Goal: Task Accomplishment & Management: Complete application form

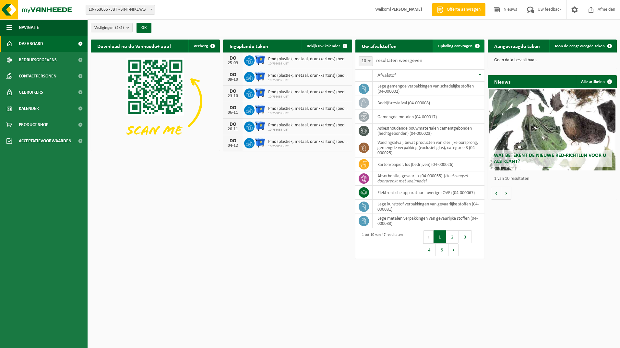
click at [464, 44] on span "Ophaling aanvragen" at bounding box center [455, 46] width 35 height 4
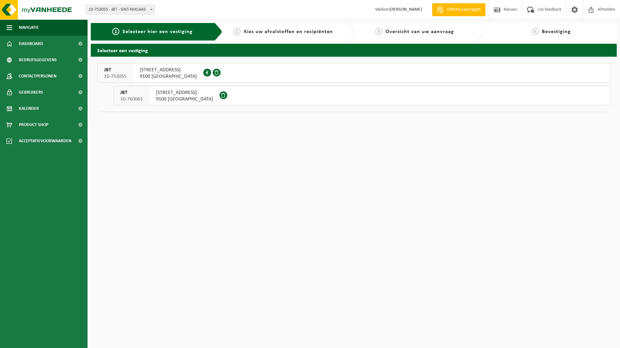
click at [155, 74] on span "9100 SINT-NIKLAAS" at bounding box center [168, 76] width 57 height 6
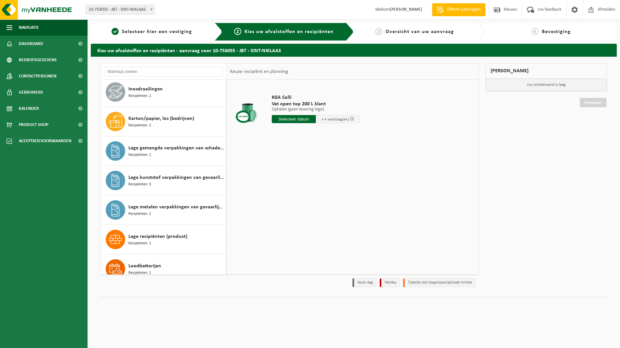
scroll to position [422, 0]
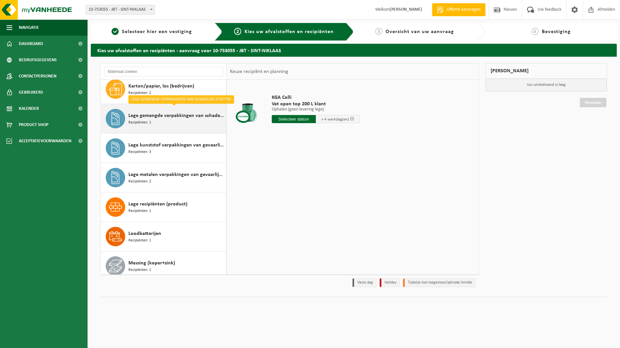
click at [164, 121] on div "Lege gemengde verpakkingen van schadelijke stoffen Recipiënten: 1" at bounding box center [176, 118] width 96 height 19
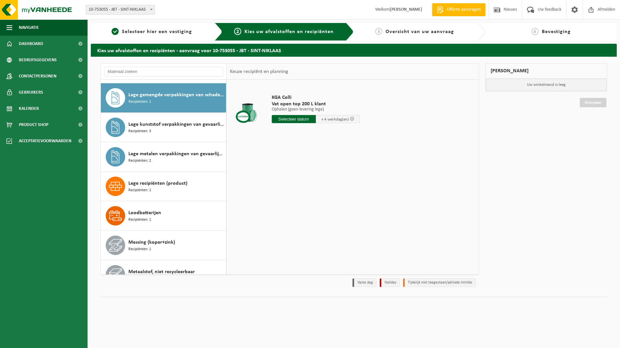
scroll to position [444, 0]
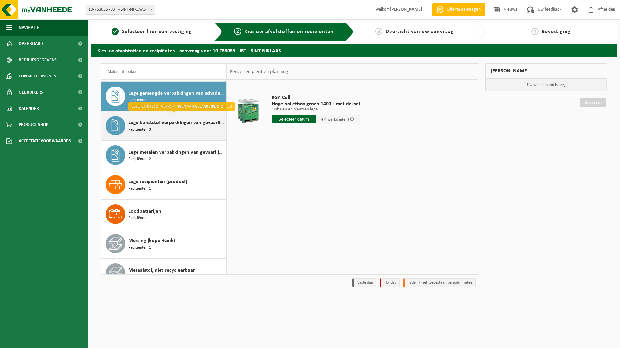
click at [164, 122] on span "Lege kunststof verpakkingen van gevaarlijke stoffen" at bounding box center [176, 123] width 96 height 8
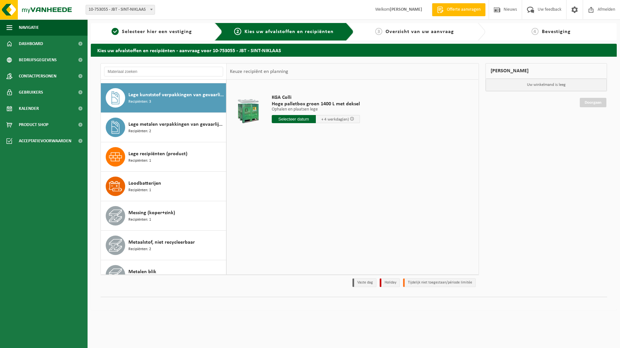
scroll to position [474, 0]
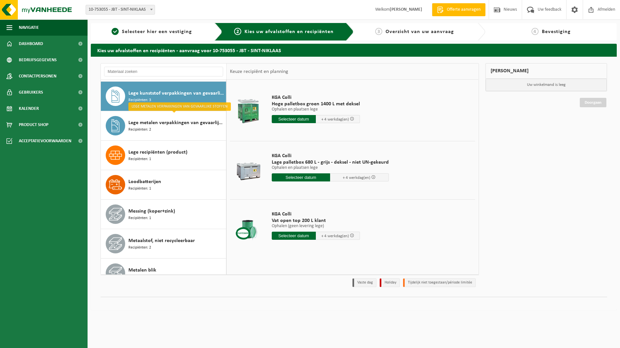
click at [173, 92] on span "Lege kunststof verpakkingen van gevaarlijke stoffen" at bounding box center [176, 94] width 96 height 8
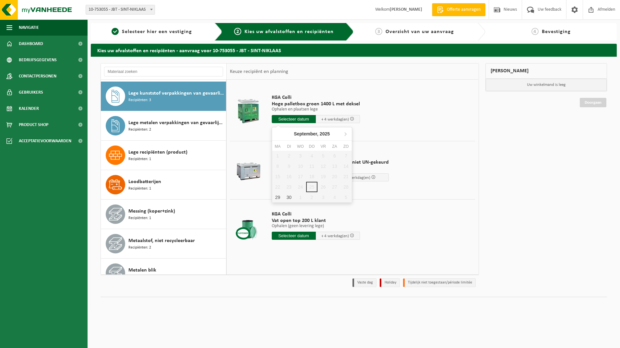
click at [301, 118] on input "text" at bounding box center [294, 119] width 44 height 8
click at [287, 198] on div "30" at bounding box center [289, 197] width 11 height 10
type input "Van 2025-09-30"
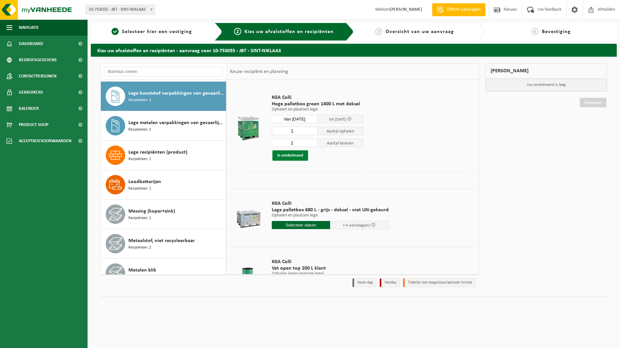
click at [290, 158] on button "In winkelmand" at bounding box center [291, 156] width 36 height 10
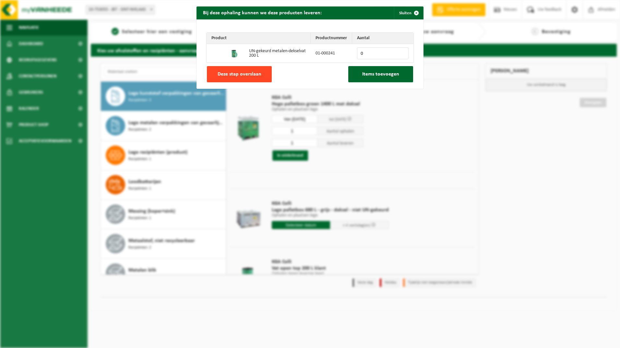
click at [238, 76] on span "Deze stap overslaan" at bounding box center [240, 74] width 44 height 5
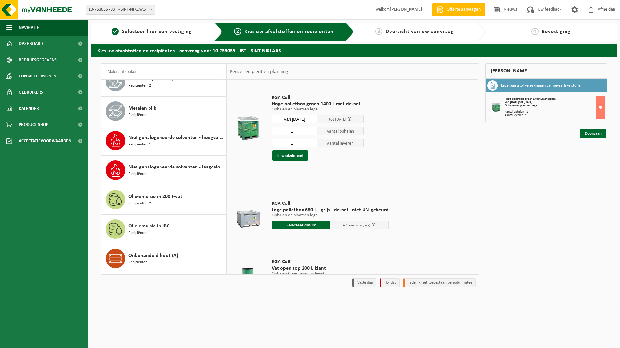
scroll to position [668, 0]
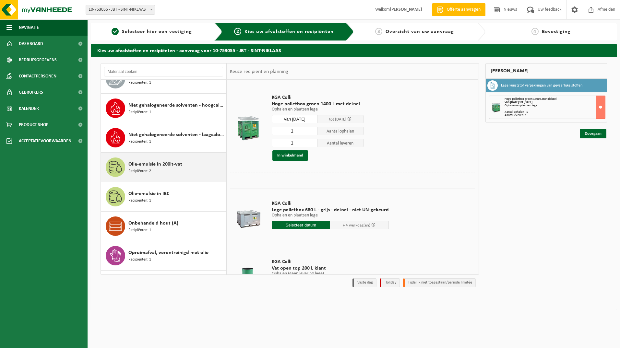
click at [151, 169] on span "Recipiënten: 2" at bounding box center [139, 171] width 23 height 6
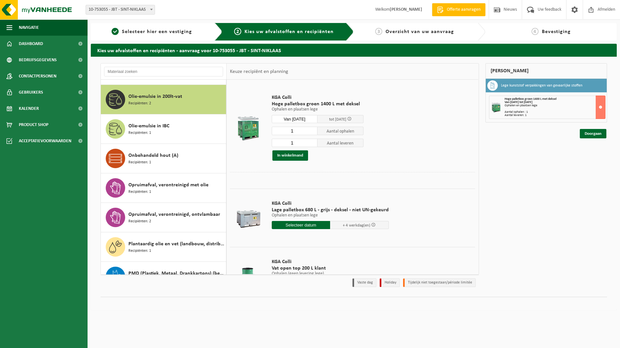
scroll to position [739, 0]
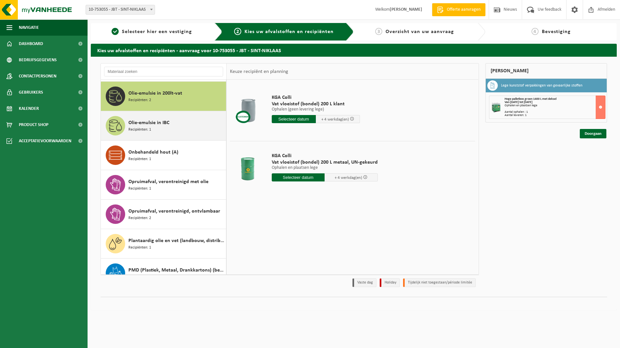
click at [161, 130] on div "Olie-emulsie in IBC Recipiënten: 1" at bounding box center [176, 125] width 96 height 19
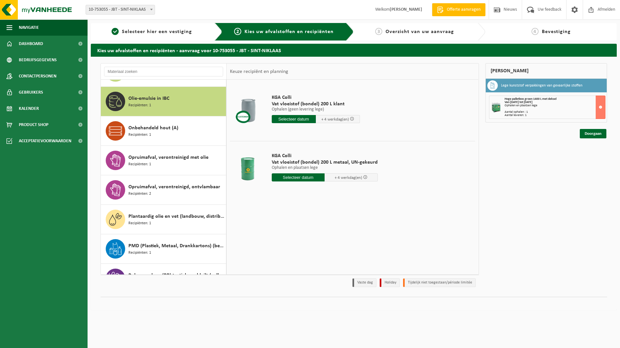
scroll to position [769, 0]
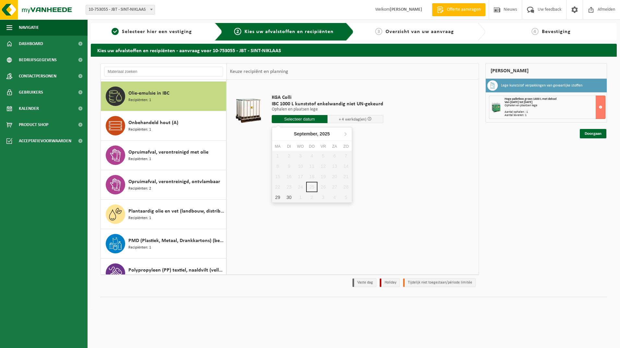
click at [309, 117] on input "text" at bounding box center [300, 119] width 56 height 8
click at [289, 196] on div "30" at bounding box center [289, 197] width 11 height 10
type input "Van 2025-09-30"
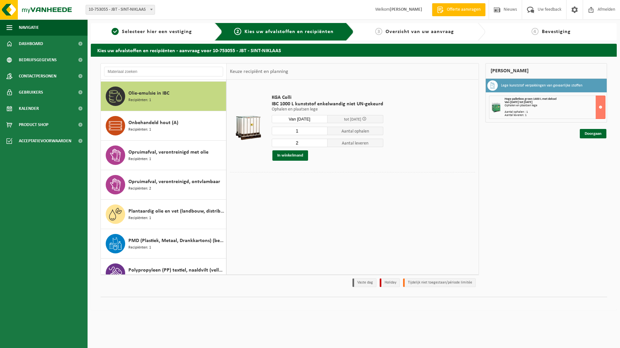
click at [321, 132] on input "1" at bounding box center [300, 131] width 56 height 8
click at [321, 131] on input "2" at bounding box center [300, 131] width 56 height 8
type input "3"
click at [321, 131] on input "3" at bounding box center [300, 131] width 56 height 8
type input "3"
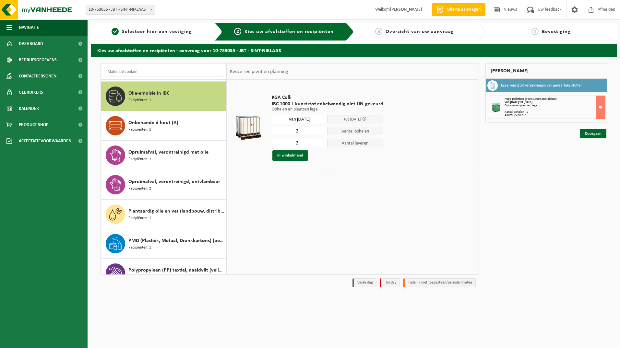
click at [322, 142] on input "3" at bounding box center [300, 143] width 56 height 8
click at [297, 154] on button "In winkelmand" at bounding box center [291, 156] width 36 height 10
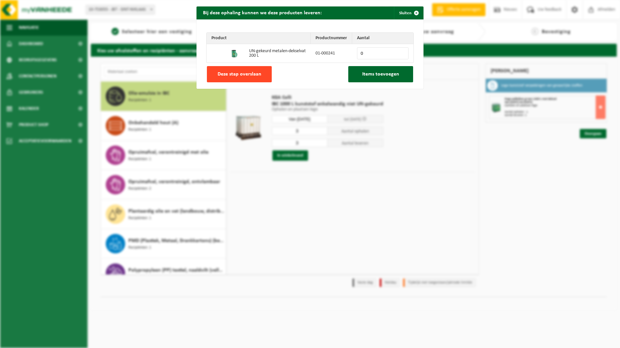
click at [247, 77] on span "Deze stap overslaan" at bounding box center [240, 74] width 44 height 5
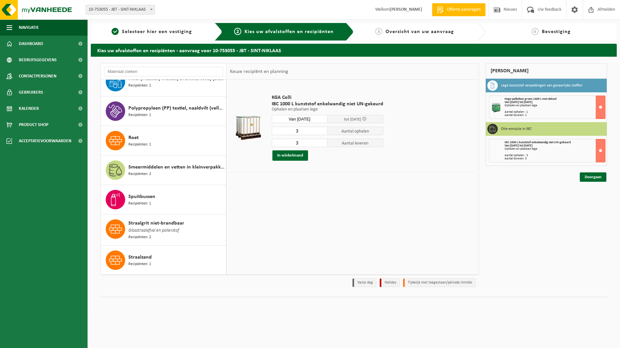
scroll to position [964, 0]
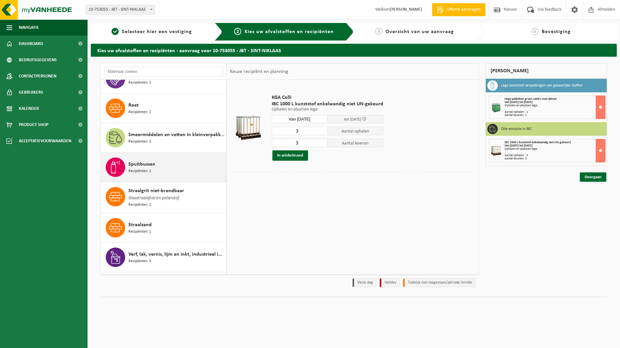
click at [161, 168] on div "Spuitbussen Recipiënten: 1" at bounding box center [176, 167] width 96 height 19
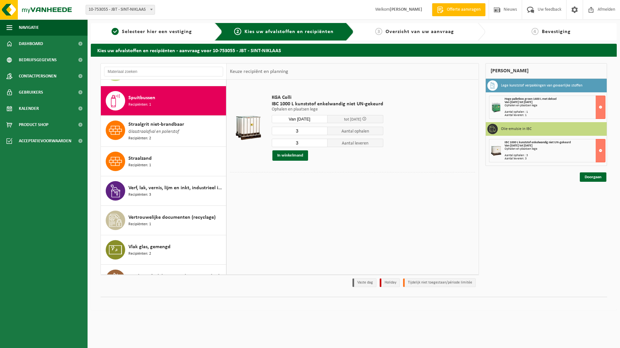
scroll to position [1035, 0]
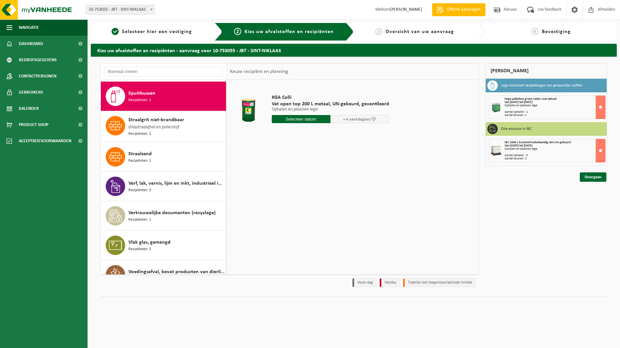
click at [321, 119] on input "text" at bounding box center [301, 119] width 59 height 8
click at [288, 198] on div "30" at bounding box center [289, 197] width 11 height 10
type input "Van 2025-09-30"
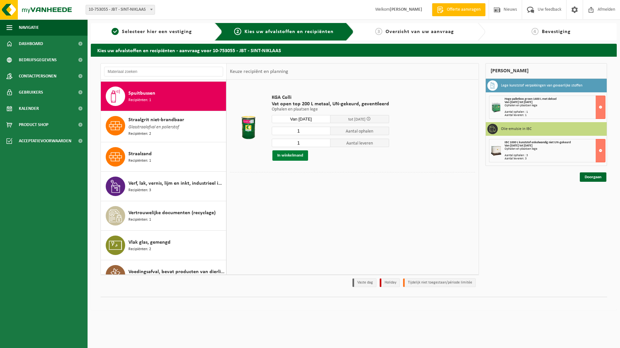
click at [292, 156] on button "In winkelmand" at bounding box center [291, 156] width 36 height 10
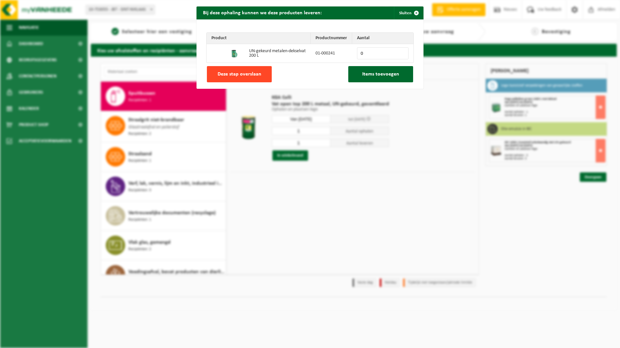
click at [233, 78] on button "Deze stap overslaan" at bounding box center [239, 74] width 65 height 16
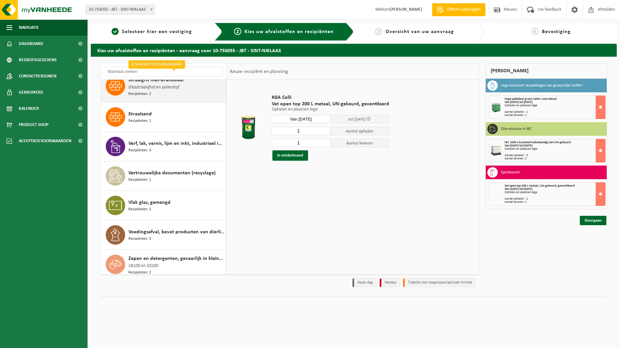
scroll to position [1077, 0]
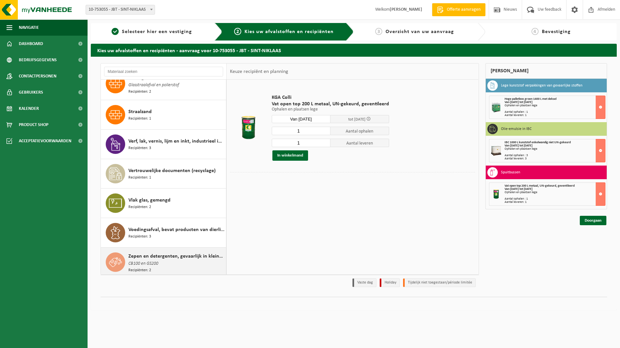
click at [172, 262] on div "Zepen en detergenten, gevaarlijk in kleinverpakking CB100 en GS200 Recipiënten:…" at bounding box center [176, 263] width 96 height 21
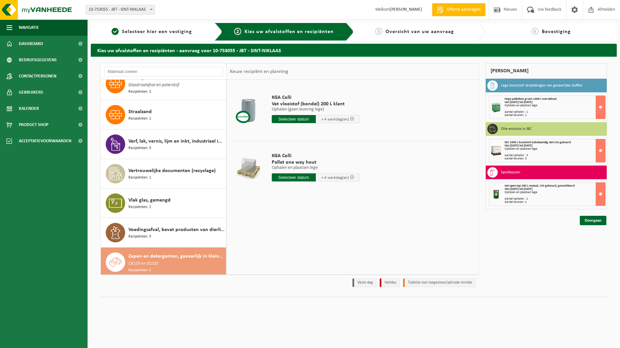
click at [309, 118] on input "text" at bounding box center [294, 119] width 44 height 8
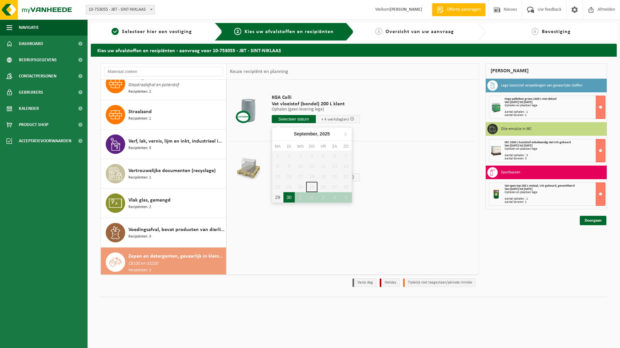
click at [292, 197] on div "30" at bounding box center [289, 197] width 11 height 10
type input "Van 2025-09-30"
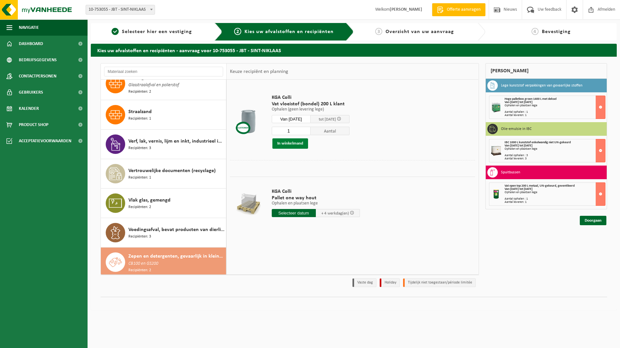
click at [290, 142] on button "In winkelmand" at bounding box center [291, 144] width 36 height 10
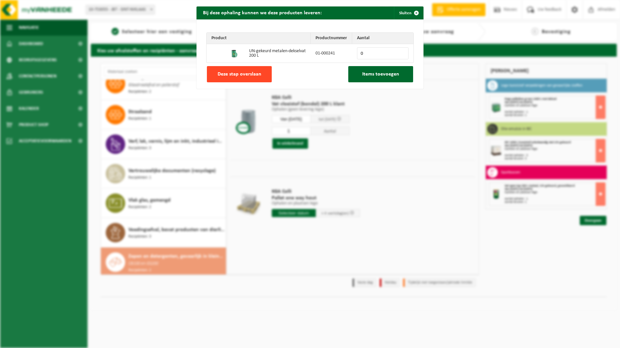
click at [240, 75] on span "Deze stap overslaan" at bounding box center [240, 74] width 44 height 5
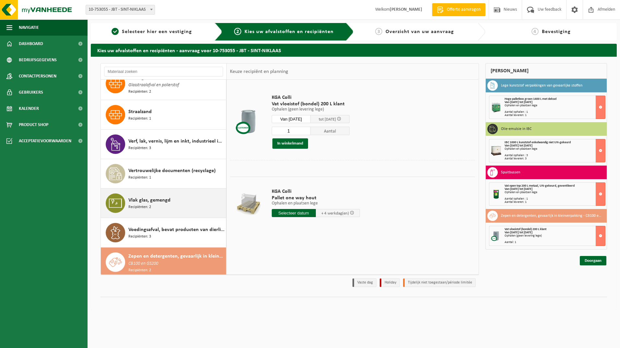
click at [155, 201] on div "Vlak glas, gemengd Recipiënten: 2" at bounding box center [176, 203] width 96 height 19
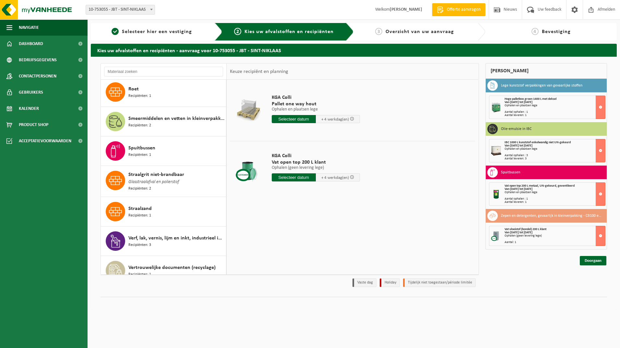
scroll to position [979, 0]
click at [159, 173] on span "Straalgrit niet-brandbaar" at bounding box center [156, 175] width 56 height 8
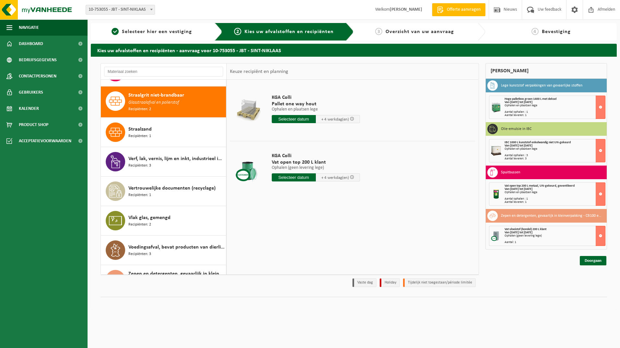
scroll to position [1064, 0]
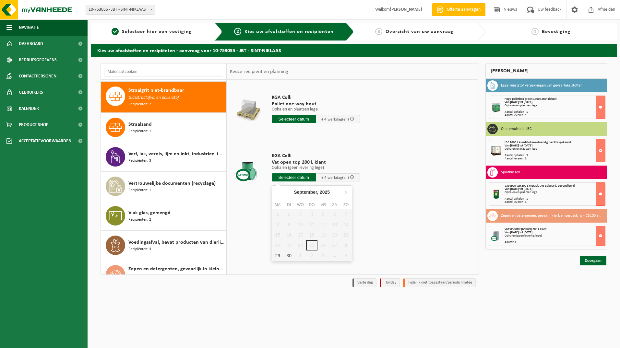
click at [289, 176] on input "text" at bounding box center [294, 178] width 44 height 8
click at [290, 257] on div "30" at bounding box center [289, 256] width 11 height 10
type input "Van 2025-09-30"
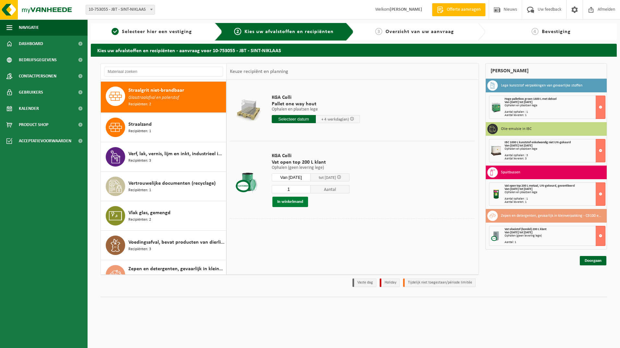
click at [294, 202] on button "In winkelmand" at bounding box center [291, 202] width 36 height 10
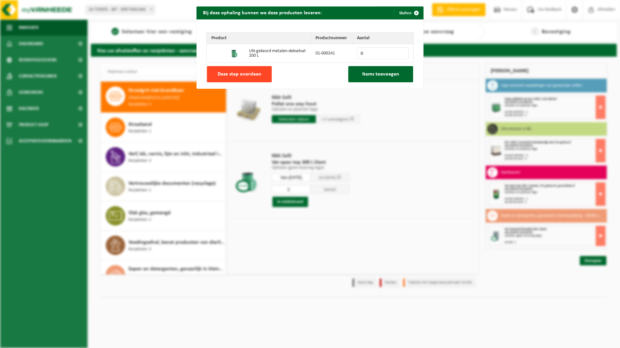
click at [223, 71] on button "Deze stap overslaan" at bounding box center [239, 74] width 65 height 16
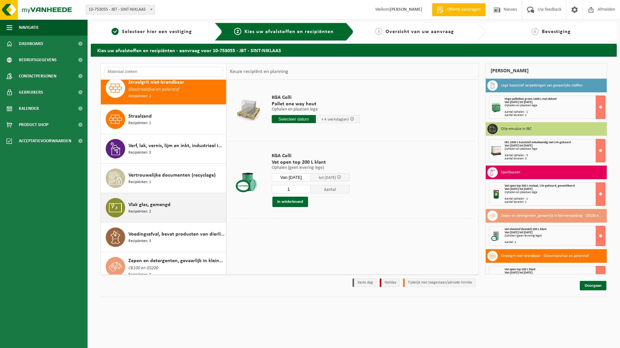
scroll to position [1077, 0]
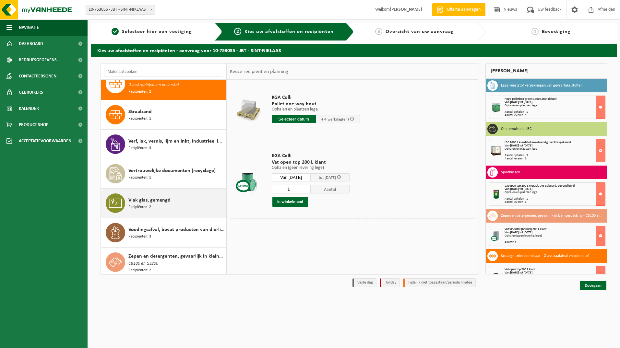
click at [132, 198] on span "Vlak glas, gemengd" at bounding box center [149, 201] width 42 height 8
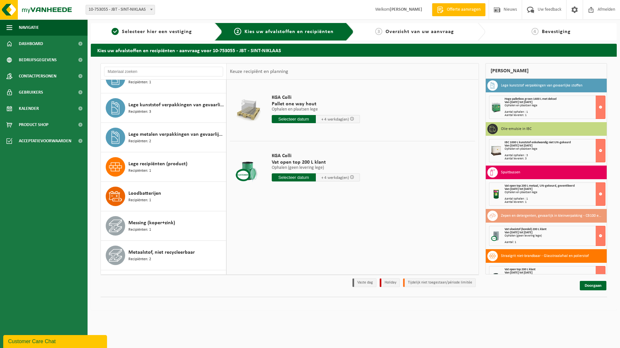
scroll to position [363, 0]
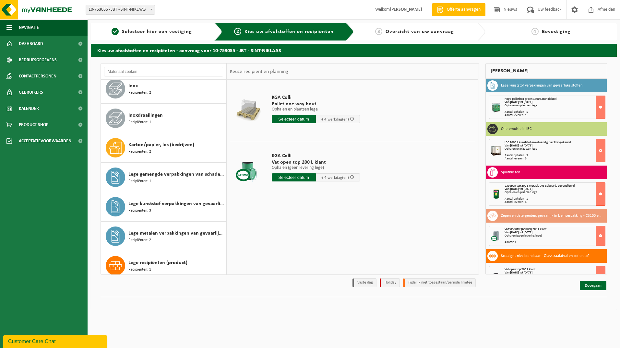
click at [412, 31] on span "Overzicht van uw aanvraag" at bounding box center [420, 31] width 68 height 5
click at [586, 286] on link "Doorgaan" at bounding box center [593, 285] width 27 height 9
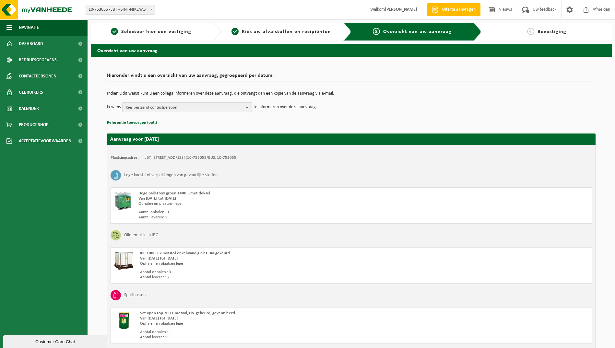
click at [249, 107] on b "button" at bounding box center [249, 107] width 6 height 9
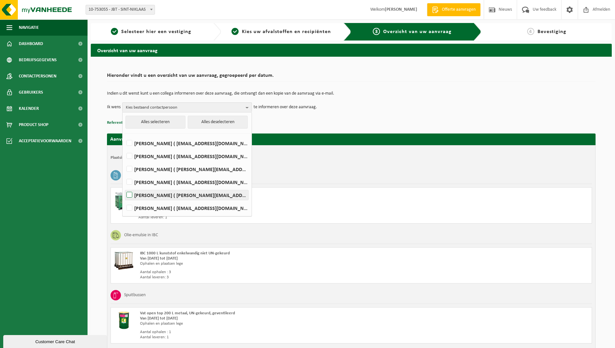
click at [130, 194] on label "SERGE VAN DEN BOSSCHE ( serge.vandenbossche@jbtc.com )" at bounding box center [186, 195] width 123 height 10
click at [124, 187] on input "SERGE VAN DEN BOSSCHE ( serge.vandenbossche@jbtc.com )" at bounding box center [124, 187] width 0 height 0
checkbox input "true"
click at [132, 169] on label "Steven Moya Santana ( steven.moyasantana@jbtc.com )" at bounding box center [186, 169] width 123 height 10
click at [124, 161] on input "Steven Moya Santana ( steven.moyasantana@jbtc.com )" at bounding box center [124, 161] width 0 height 0
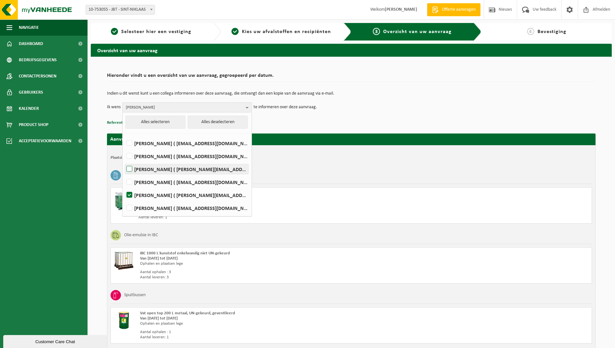
checkbox input "true"
click at [129, 209] on label "JAN VANGANSBEKE ( jan.vangansbeke@jbtc.com )" at bounding box center [186, 208] width 123 height 10
click at [124, 200] on input "JAN VANGANSBEKE ( jan.vangansbeke@jbtc.com )" at bounding box center [124, 200] width 0 height 0
checkbox input "true"
click at [249, 106] on b "button" at bounding box center [249, 107] width 6 height 9
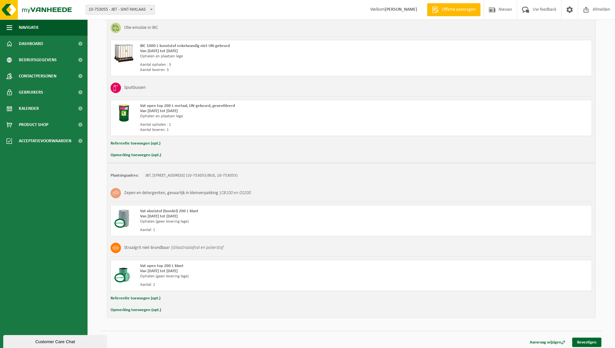
scroll to position [210, 0]
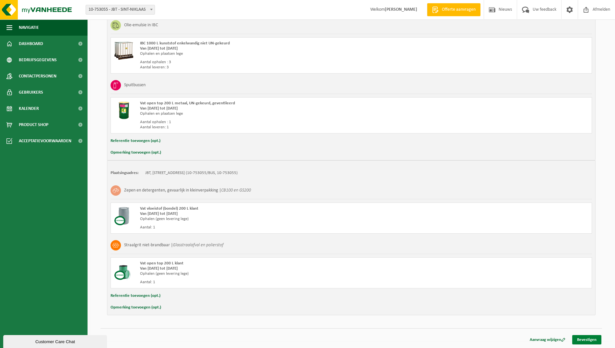
click at [587, 339] on link "Bevestigen" at bounding box center [587, 339] width 29 height 9
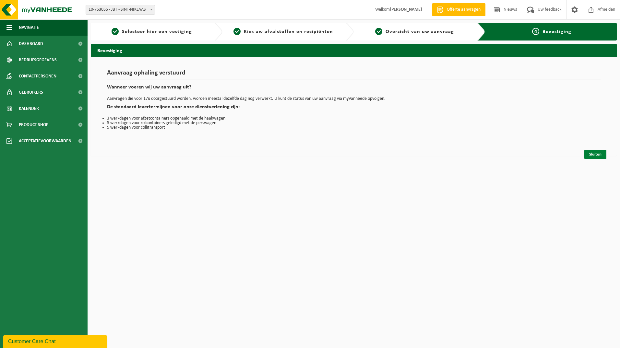
click at [598, 153] on link "Sluiten" at bounding box center [596, 154] width 22 height 9
